Goal: Task Accomplishment & Management: Use online tool/utility

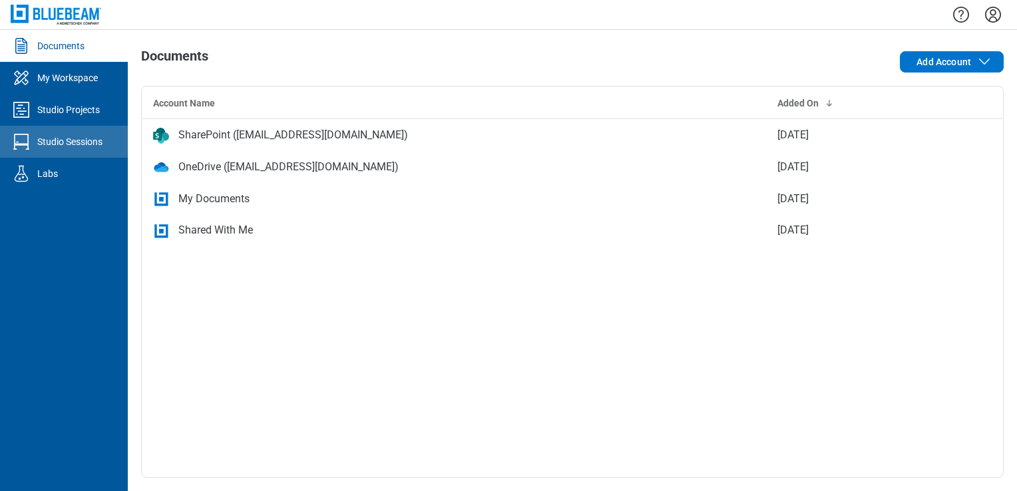
click at [65, 135] on div "Studio Sessions" at bounding box center [69, 141] width 65 height 13
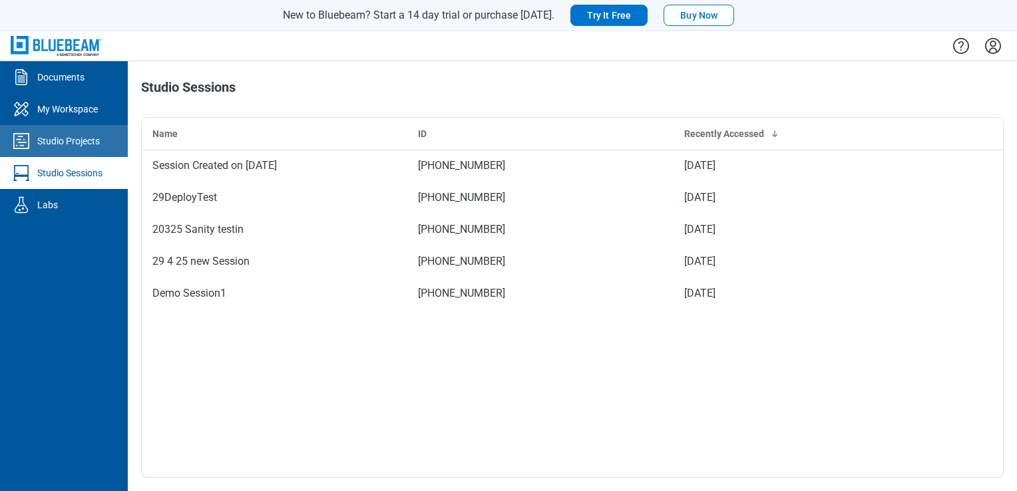
click at [75, 150] on link "Studio Projects" at bounding box center [64, 141] width 128 height 32
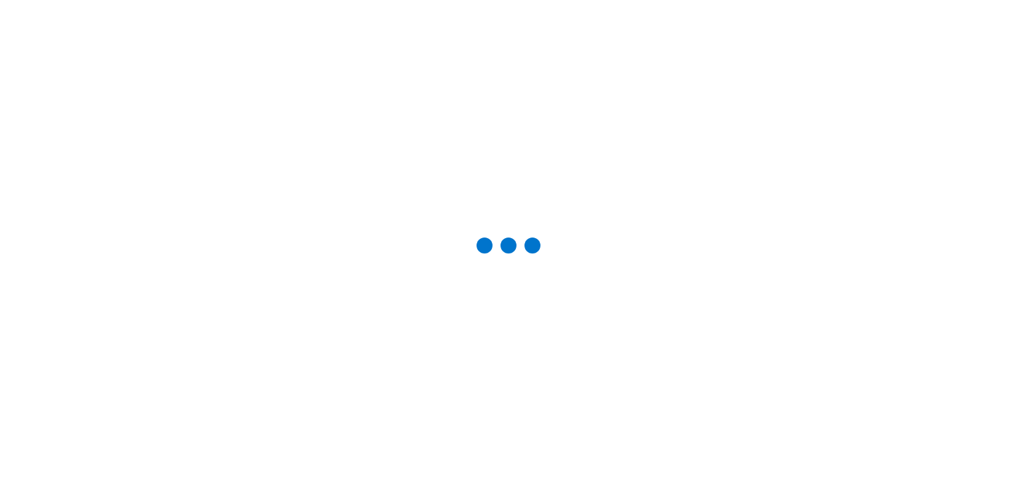
click at [71, 182] on div at bounding box center [508, 245] width 975 height 449
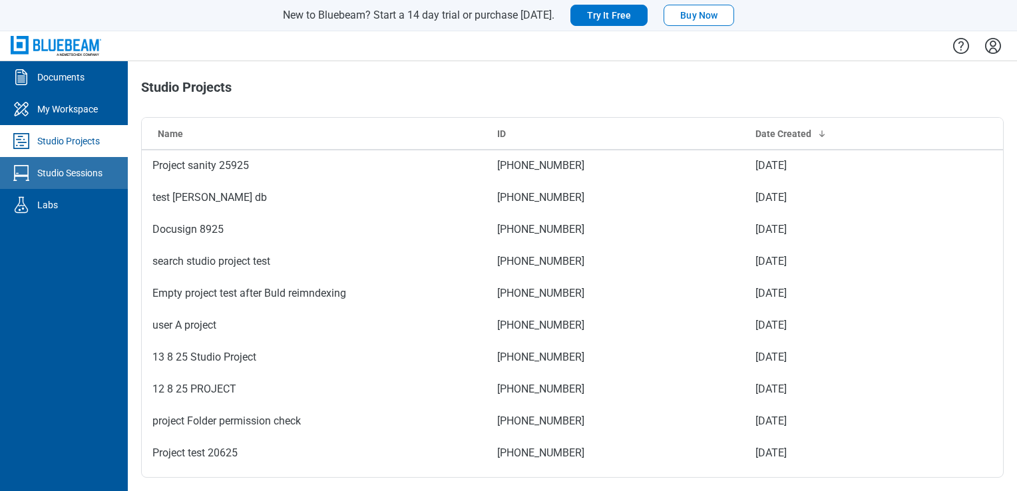
click at [71, 182] on link "Studio Sessions" at bounding box center [64, 173] width 128 height 32
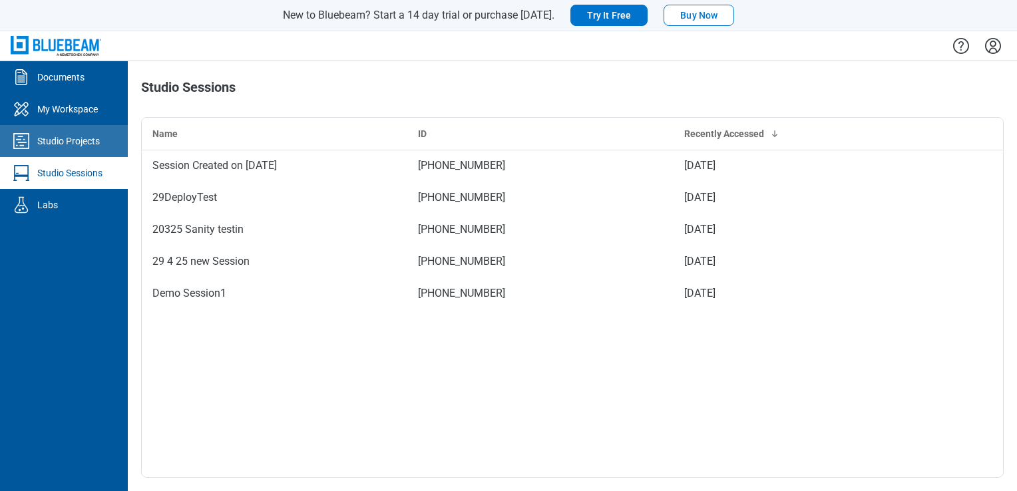
click at [63, 148] on link "Studio Projects" at bounding box center [64, 141] width 128 height 32
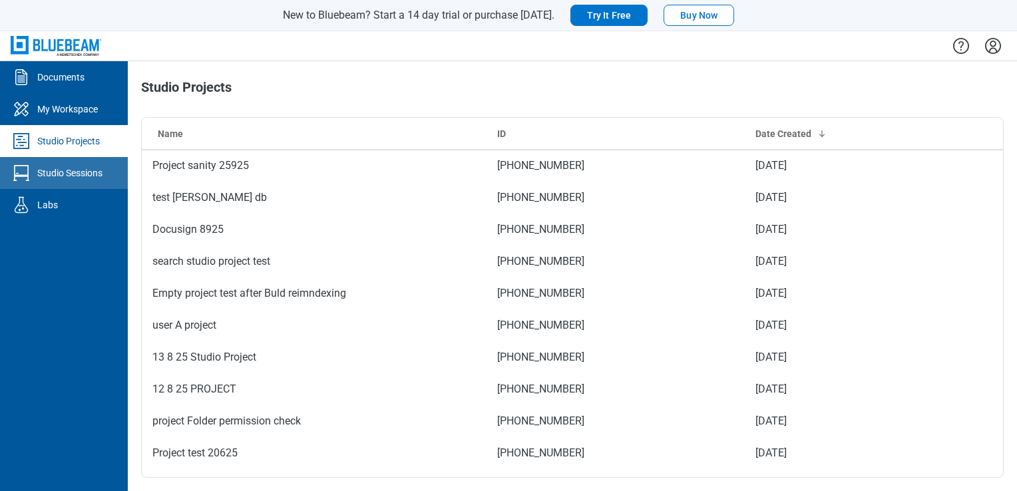
click at [69, 164] on link "Studio Sessions" at bounding box center [64, 173] width 128 height 32
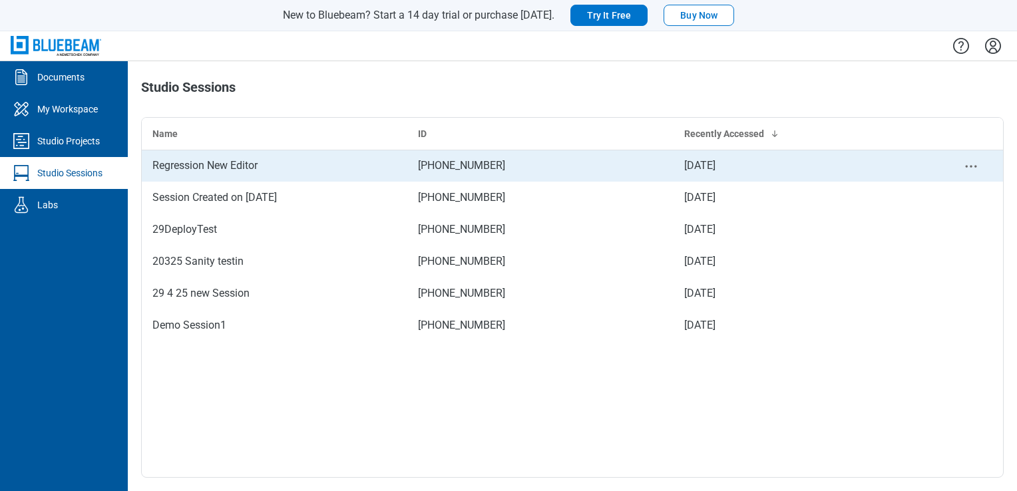
click at [202, 156] on td "Regression New Editor" at bounding box center [275, 166] width 266 height 32
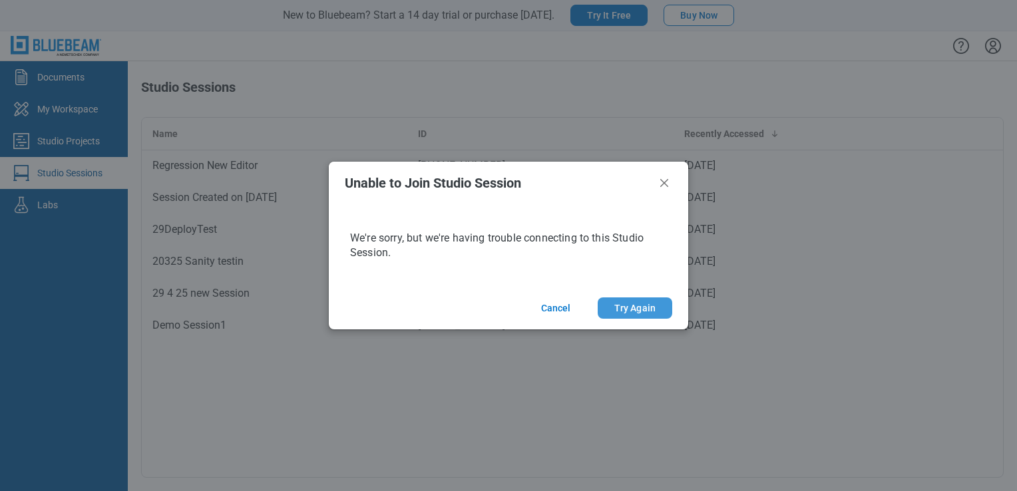
click at [617, 304] on button "Try Again" at bounding box center [635, 308] width 75 height 21
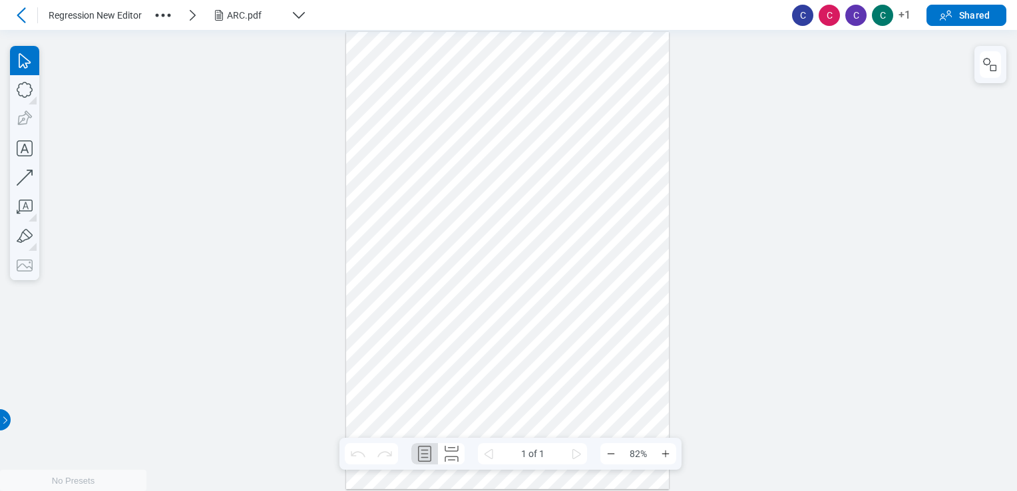
click at [17, 5] on div at bounding box center [21, 15] width 21 height 21
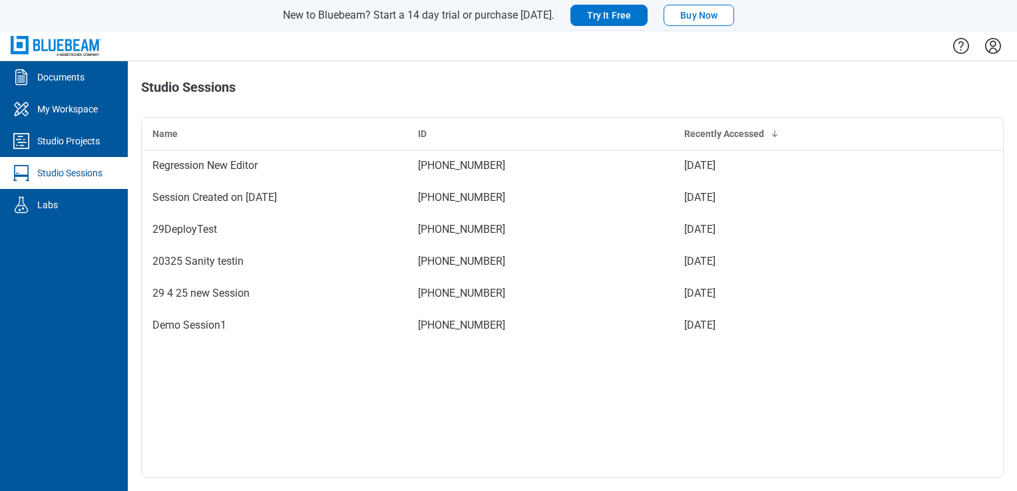
click at [997, 48] on icon "Settings" at bounding box center [993, 45] width 21 height 21
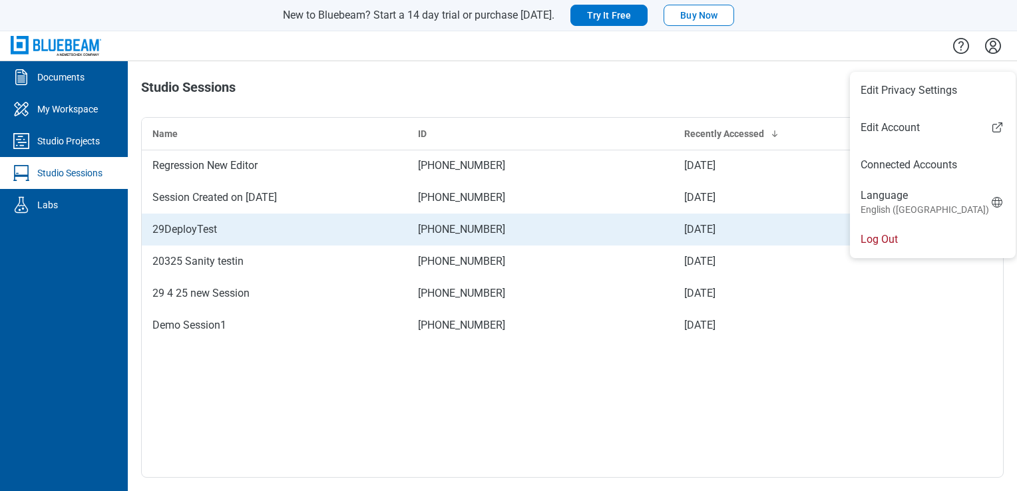
click at [911, 238] on li "Log Out" at bounding box center [933, 239] width 166 height 37
